Goal: Task Accomplishment & Management: Manage account settings

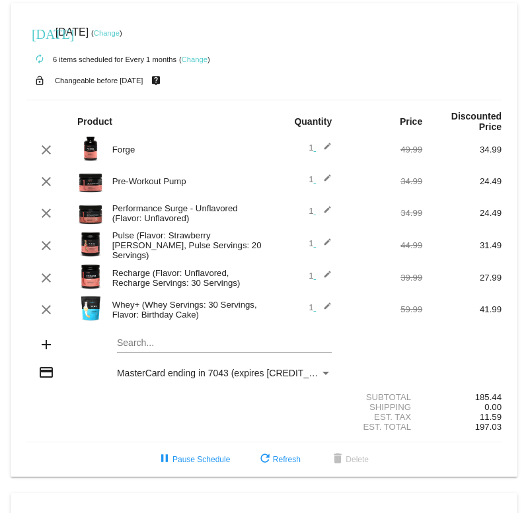
click at [120, 33] on link "Change" at bounding box center [107, 33] width 26 height 8
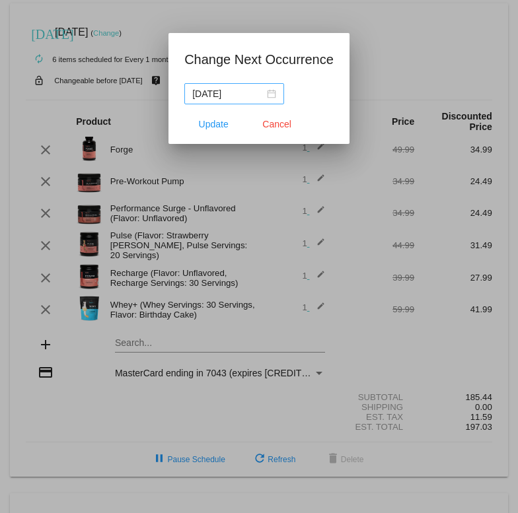
click at [269, 94] on div "[DATE]" at bounding box center [234, 94] width 84 height 15
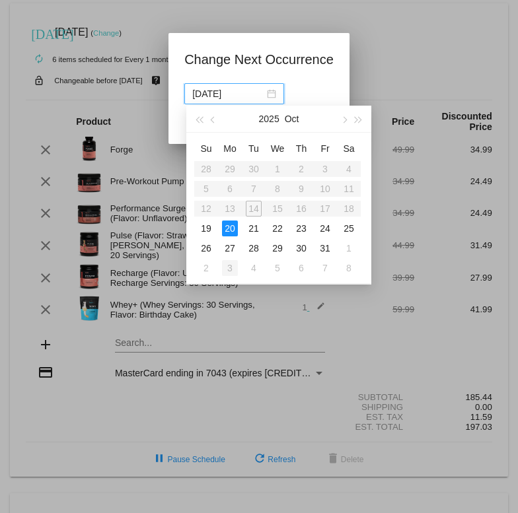
click at [236, 269] on div "3" at bounding box center [230, 268] width 16 height 16
type input "[DATE]"
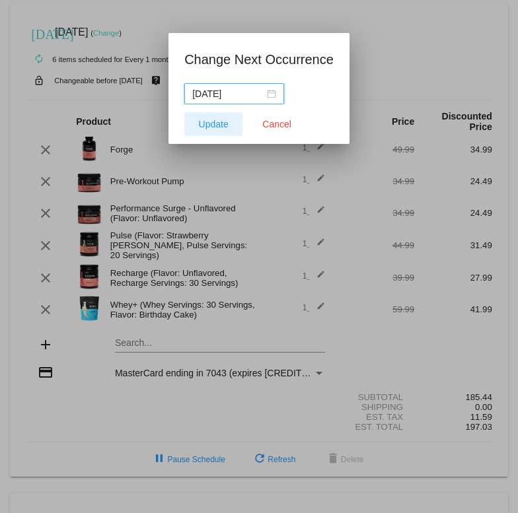
click at [219, 124] on span "Update" at bounding box center [214, 124] width 30 height 11
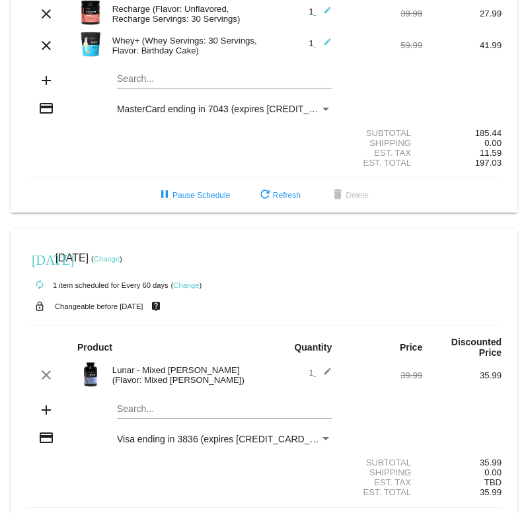
scroll to position [330, 0]
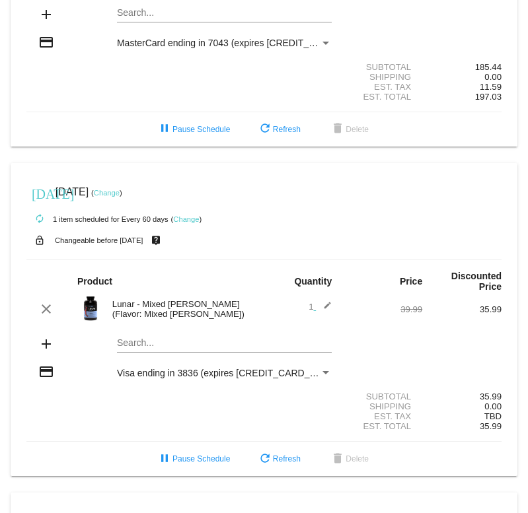
click at [120, 194] on link "Change" at bounding box center [107, 193] width 26 height 8
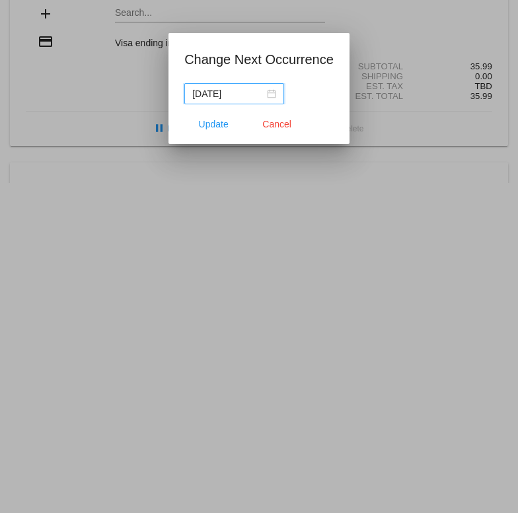
click at [270, 96] on div "[DATE]" at bounding box center [234, 94] width 84 height 15
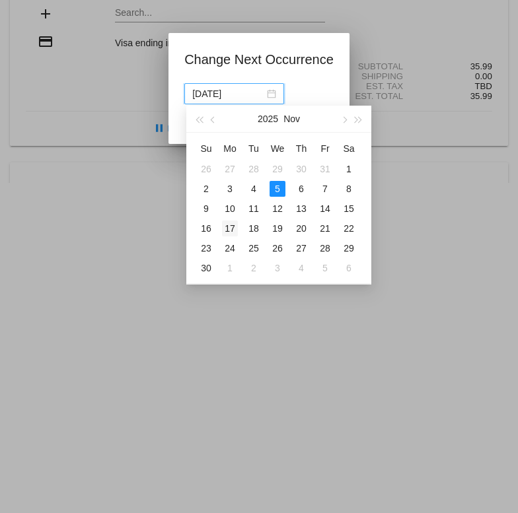
click at [232, 228] on div "17" at bounding box center [230, 229] width 16 height 16
type input "[DATE]"
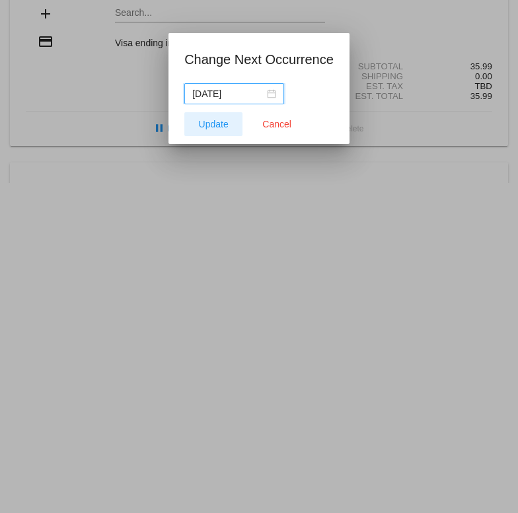
click at [220, 128] on span "Update" at bounding box center [214, 124] width 30 height 11
